Goal: Navigation & Orientation: Find specific page/section

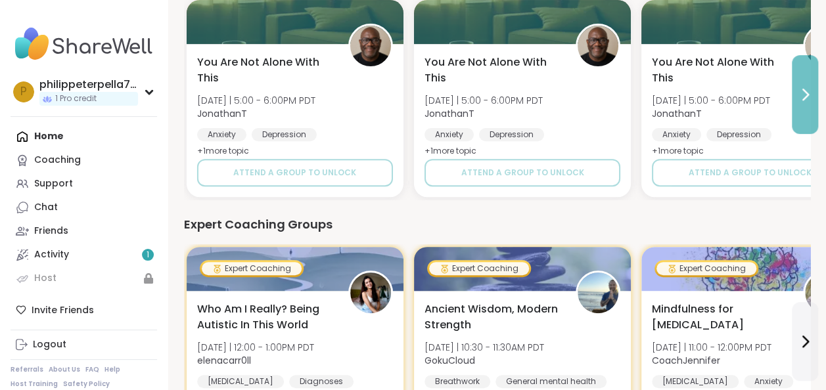
click at [805, 91] on icon at bounding box center [805, 94] width 5 height 11
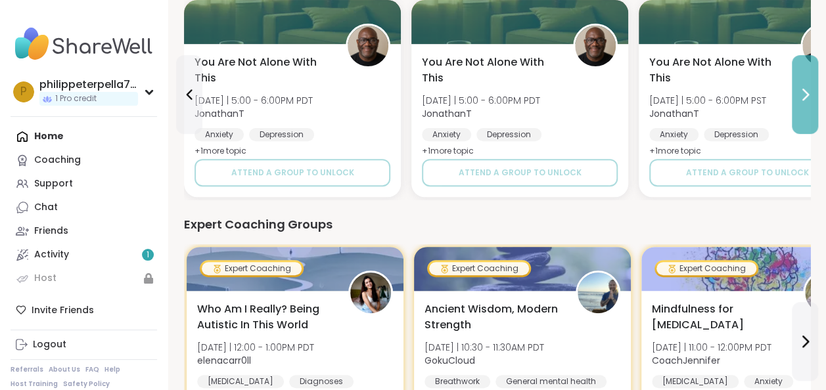
click at [805, 91] on icon at bounding box center [805, 94] width 5 height 11
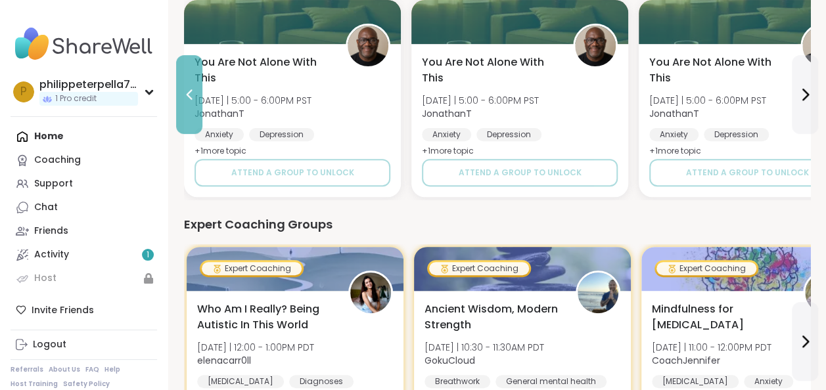
click at [190, 96] on icon at bounding box center [189, 95] width 16 height 16
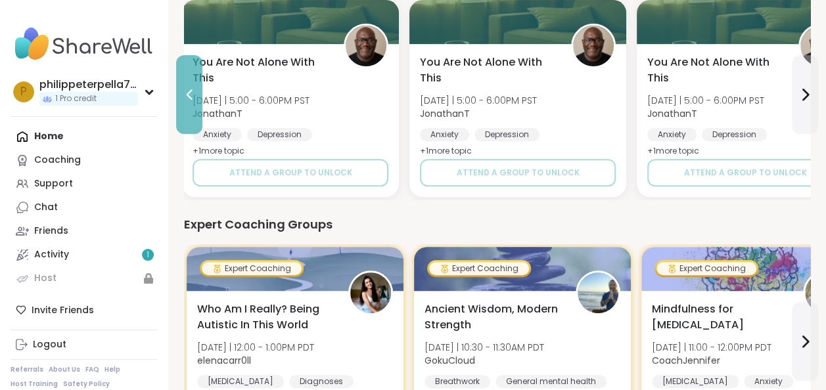
click at [192, 97] on icon at bounding box center [189, 95] width 16 height 16
click at [193, 96] on icon at bounding box center [189, 95] width 16 height 16
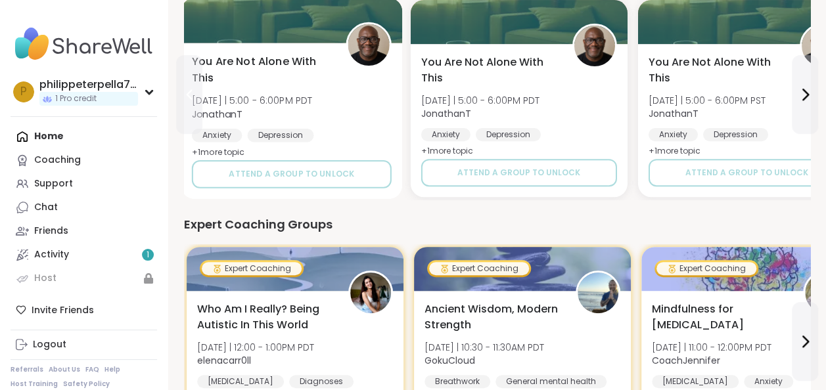
click at [194, 98] on icon at bounding box center [189, 95] width 16 height 16
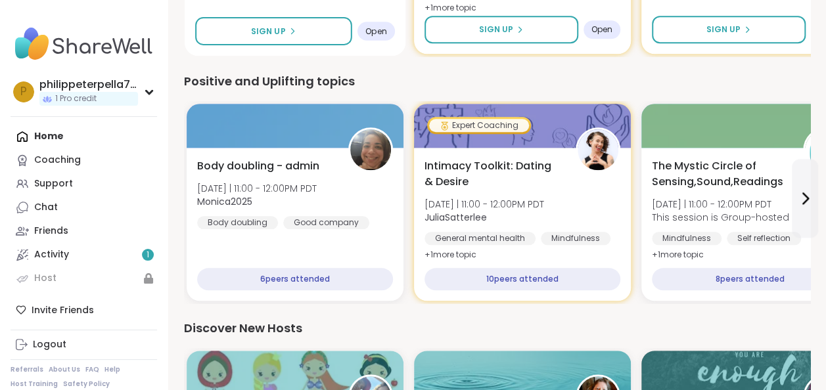
scroll to position [591, 0]
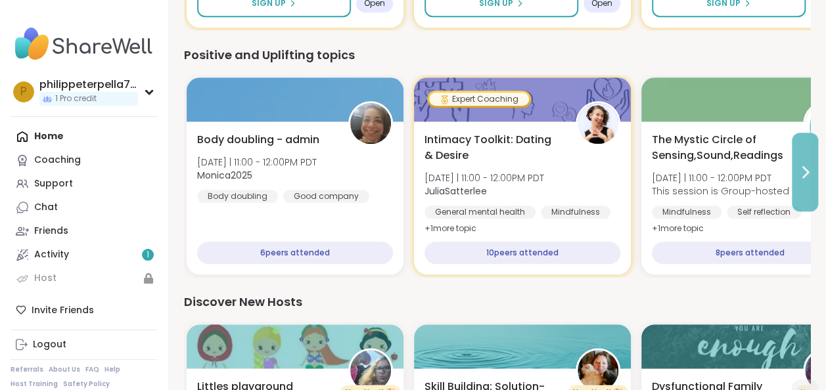
click at [803, 172] on icon at bounding box center [805, 172] width 16 height 16
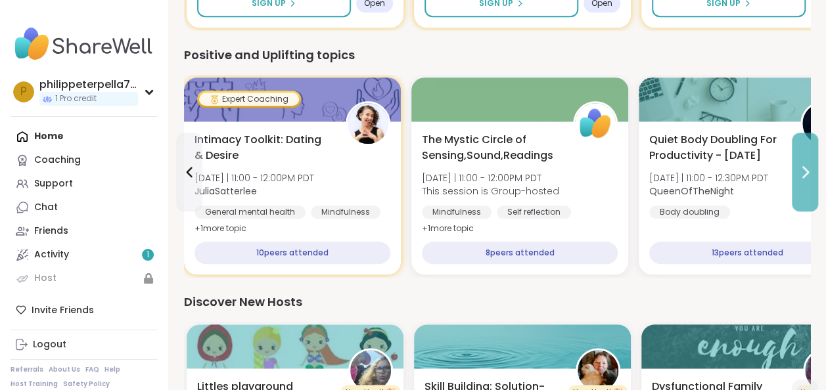
click at [803, 172] on icon at bounding box center [805, 172] width 16 height 16
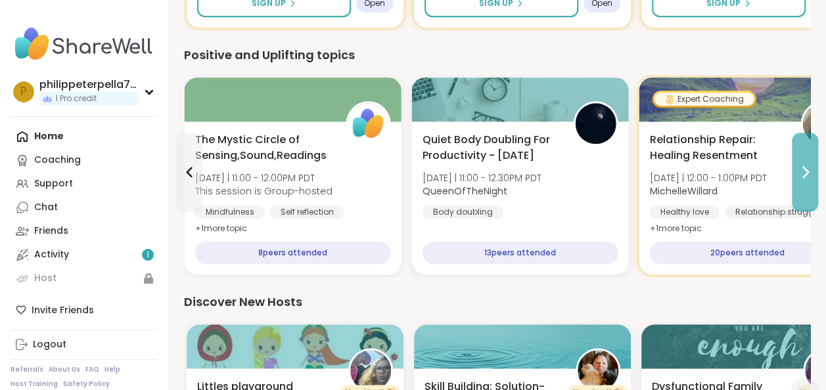
click at [803, 172] on icon at bounding box center [805, 172] width 16 height 16
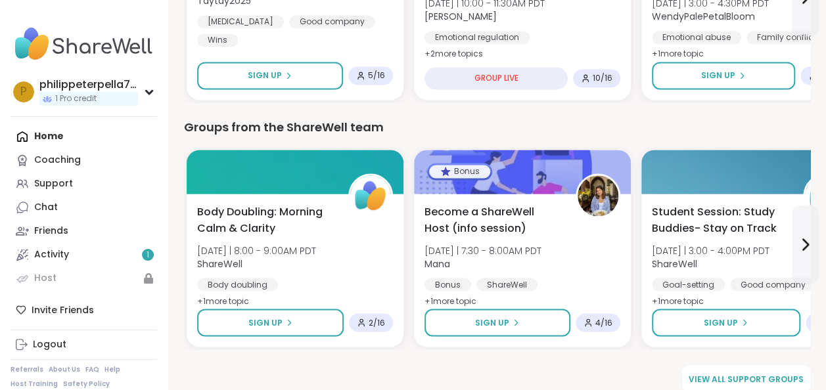
scroll to position [1029, 0]
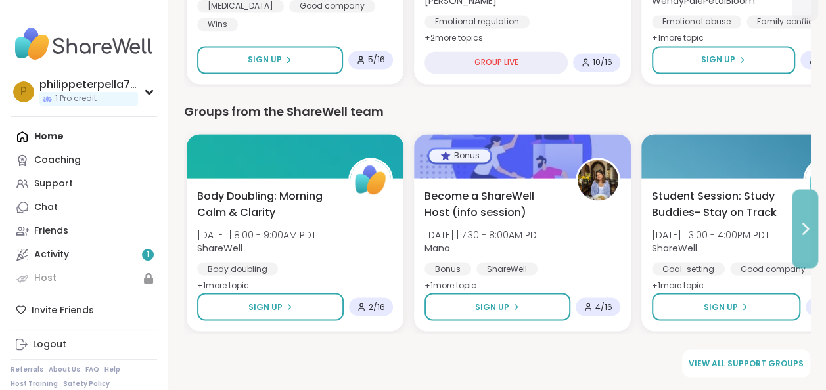
click at [806, 231] on icon at bounding box center [805, 229] width 16 height 16
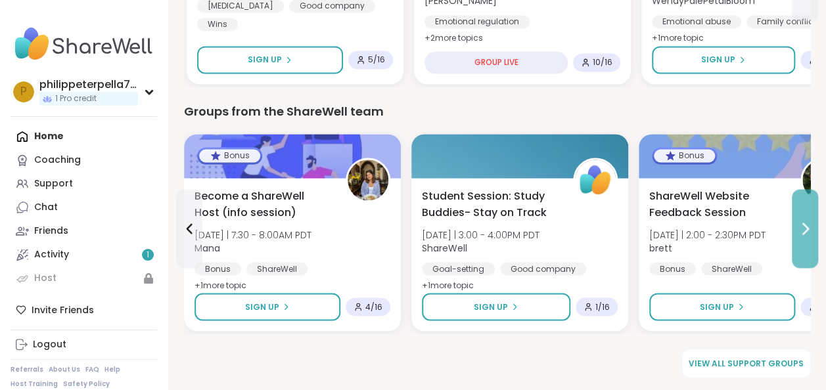
click at [806, 231] on icon at bounding box center [805, 229] width 16 height 16
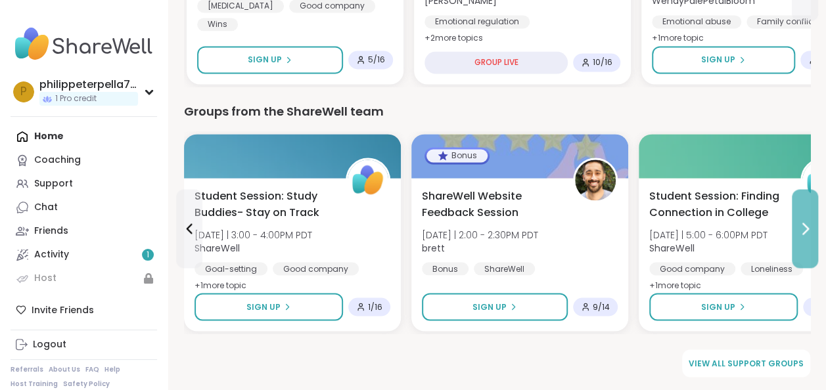
click at [806, 231] on icon at bounding box center [805, 229] width 16 height 16
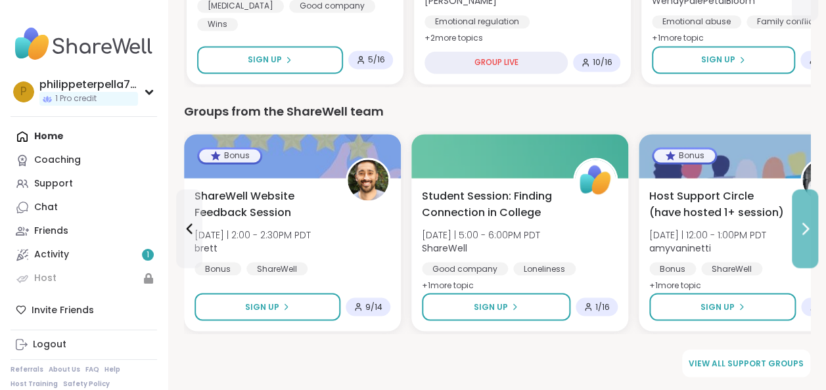
click at [806, 231] on icon at bounding box center [805, 229] width 16 height 16
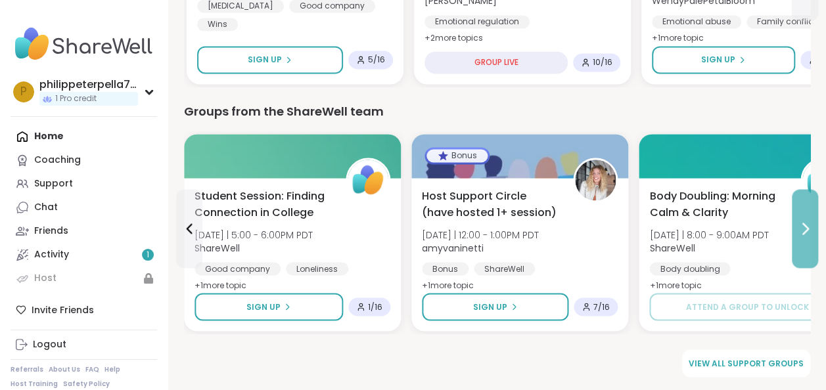
click at [806, 231] on icon at bounding box center [805, 229] width 16 height 16
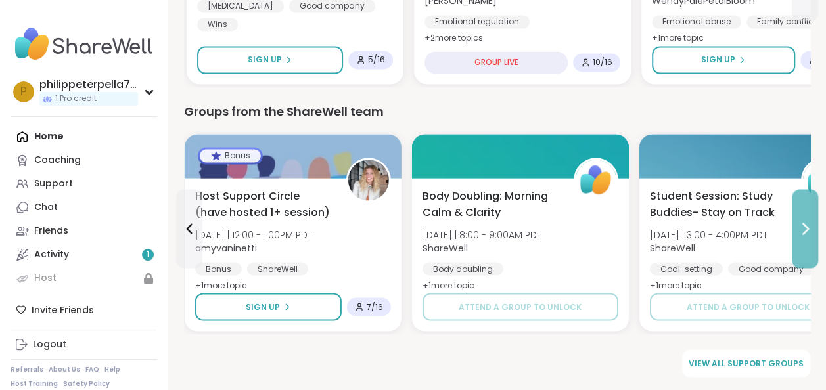
click at [806, 231] on icon at bounding box center [805, 229] width 16 height 16
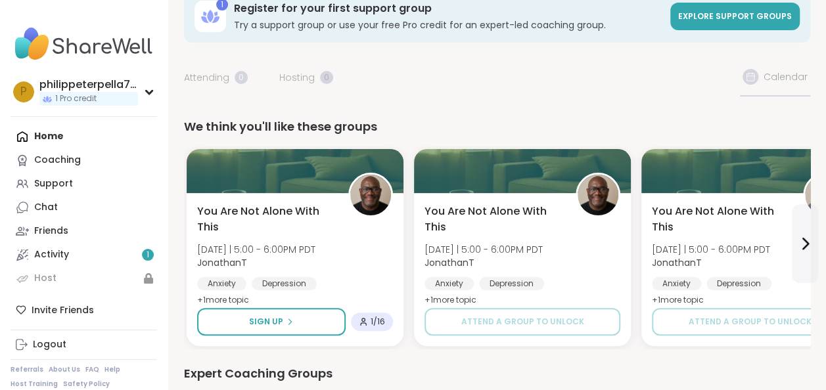
scroll to position [0, 0]
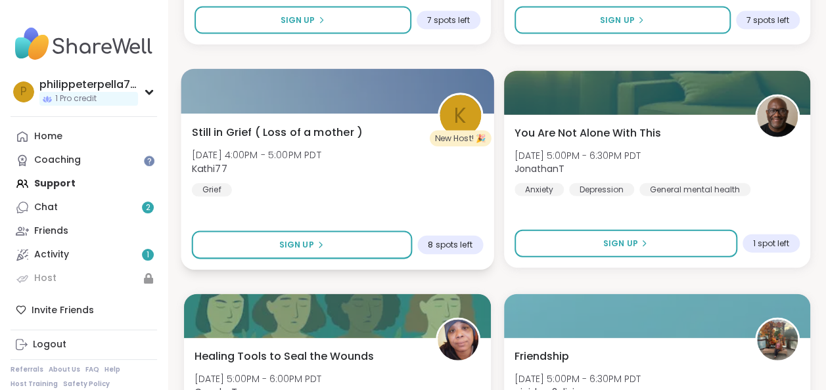
scroll to position [4007, 0]
